Goal: Check status: Check status

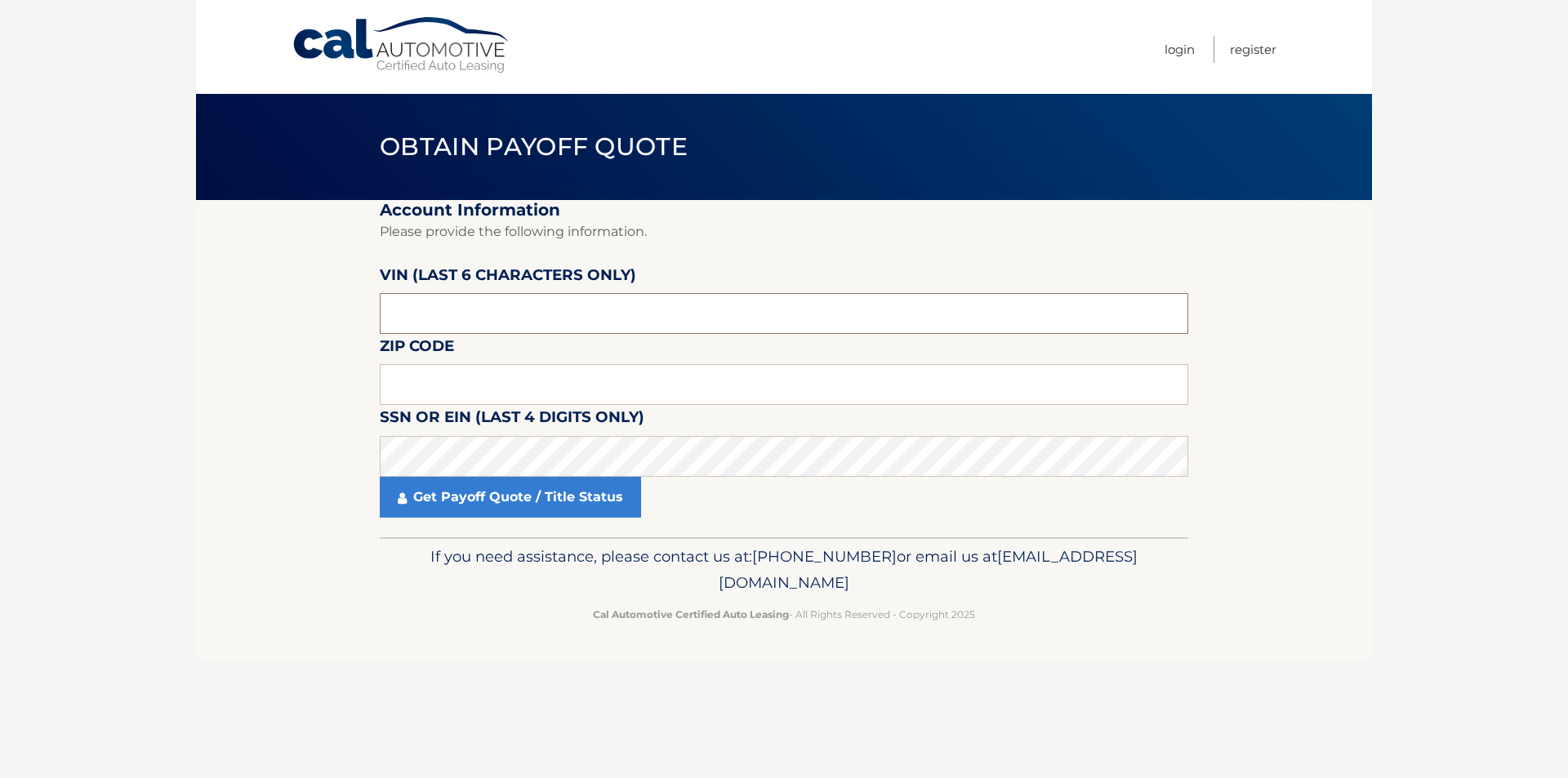
click at [478, 318] on input "text" at bounding box center [783, 314] width 808 height 41
type input "501114"
click at [466, 386] on input "text" at bounding box center [783, 385] width 808 height 41
type input "11560"
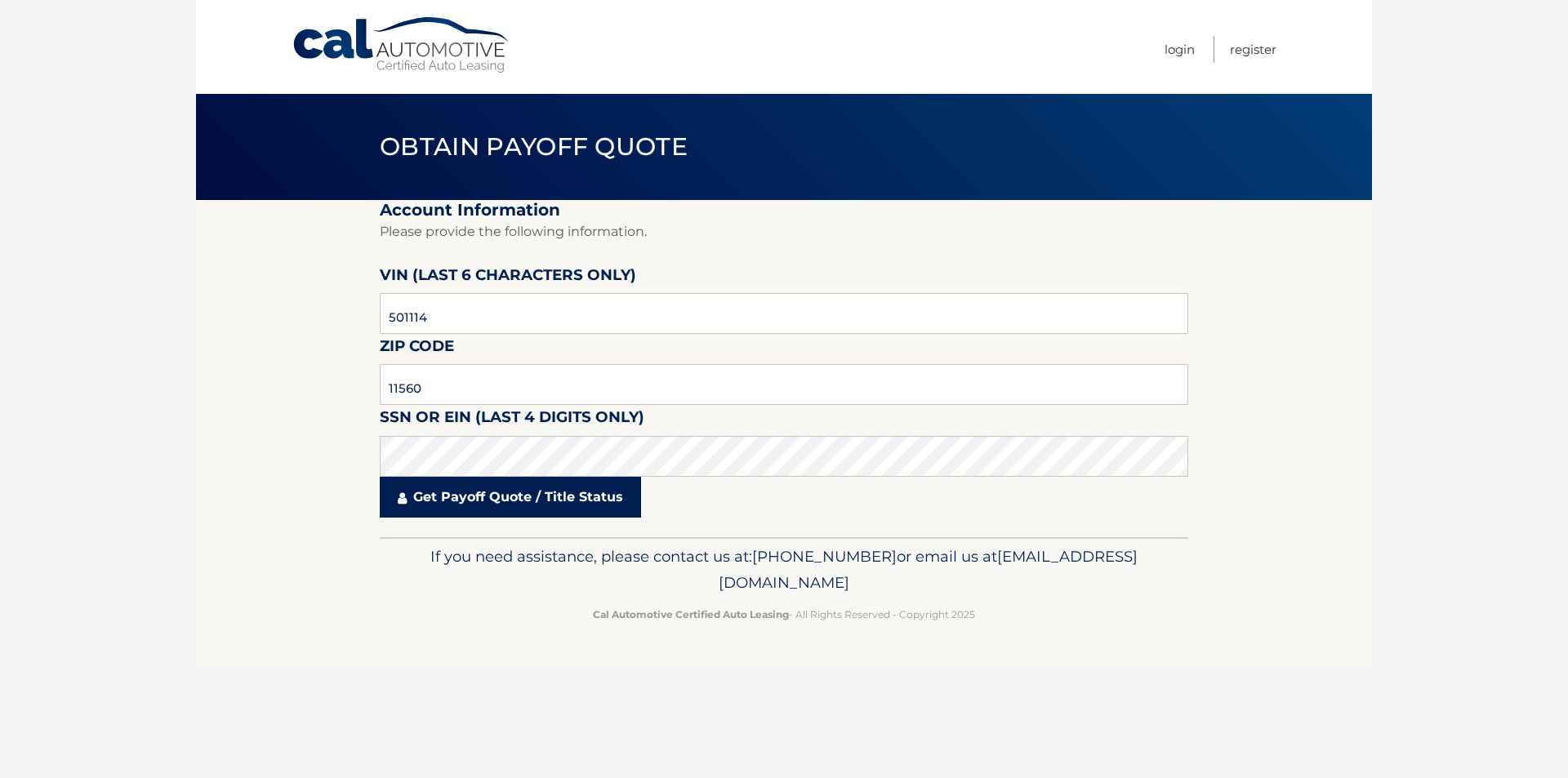
click at [544, 494] on link "Get Payoff Quote / Title Status" at bounding box center [510, 498] width 261 height 41
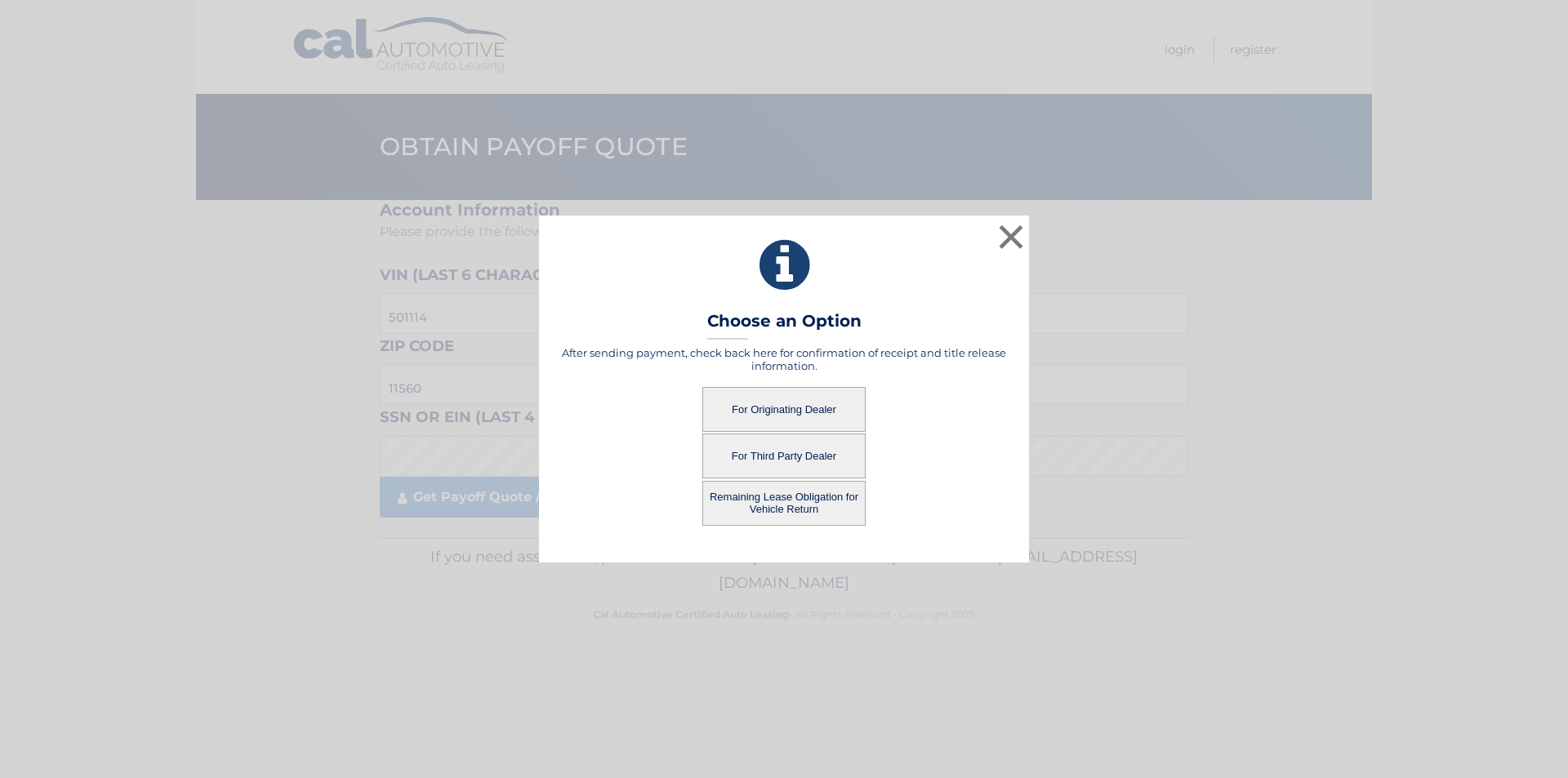
click at [769, 410] on button "For Originating Dealer" at bounding box center [784, 409] width 163 height 45
click at [768, 405] on button "For Originating Dealer" at bounding box center [784, 409] width 163 height 45
